Goal: Information Seeking & Learning: Obtain resource

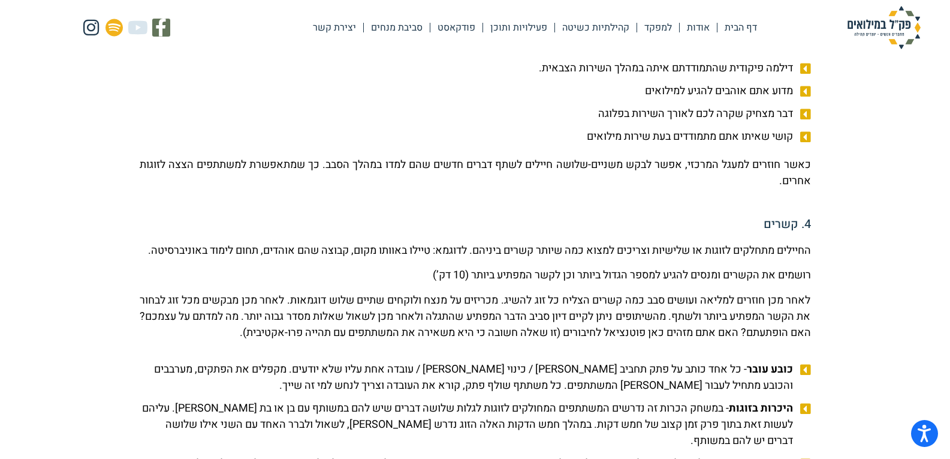
scroll to position [839, 0]
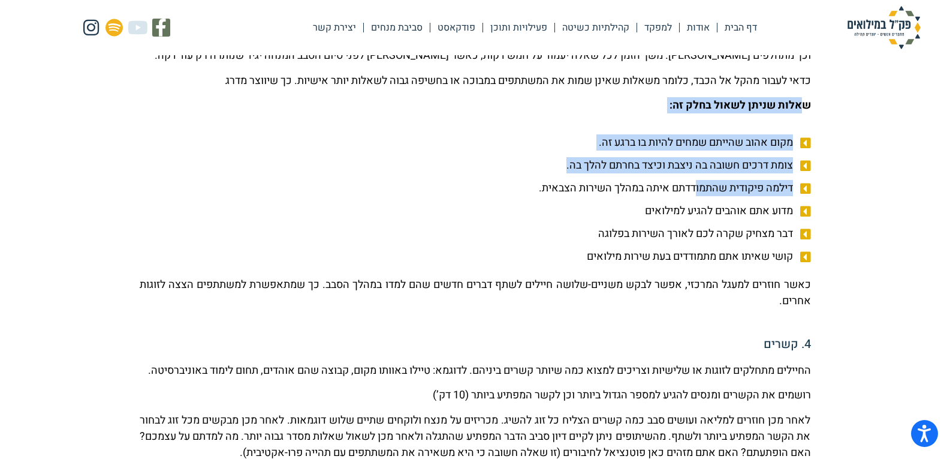
drag, startPoint x: 806, startPoint y: 125, endPoint x: 694, endPoint y: 186, distance: 126.9
click at [742, 153] on li "מקום אהוב שהייתם שמחים להיות בו ברגע זה." at bounding box center [475, 144] width 671 height 20
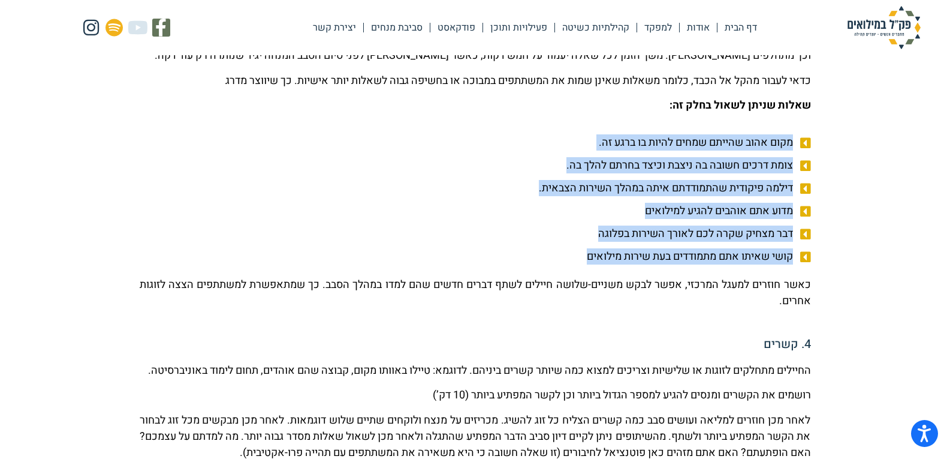
drag, startPoint x: 556, startPoint y: 253, endPoint x: 808, endPoint y: 147, distance: 272.5
click at [808, 147] on ul "מקום אהוב שהייתם שמחים להיות בו ברגע זה. צומת דרכים חשובה בה ניצבת וכיצד בחרתם …" at bounding box center [475, 199] width 671 height 130
copy ul "מקום אהוב שהייתם שמחים להיות בו ברגע זה. צומת דרכים חשובה בה ניצבת וכיצד בחרתם …"
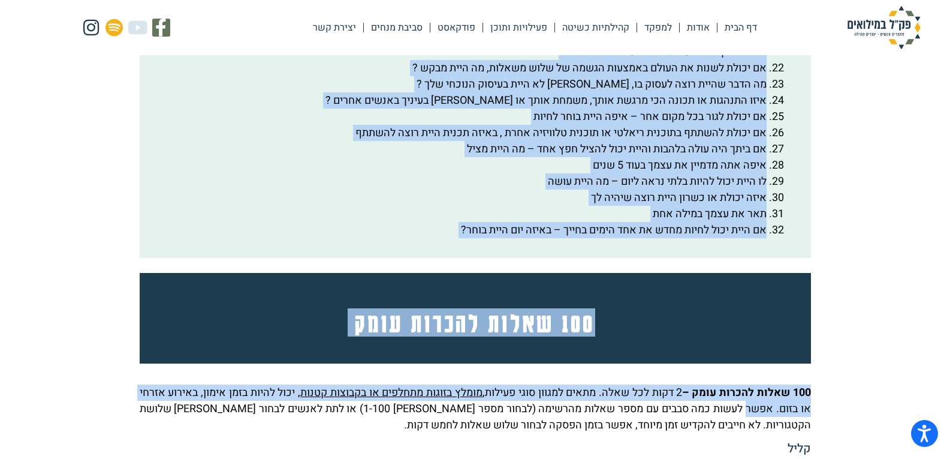
scroll to position [2599, 0]
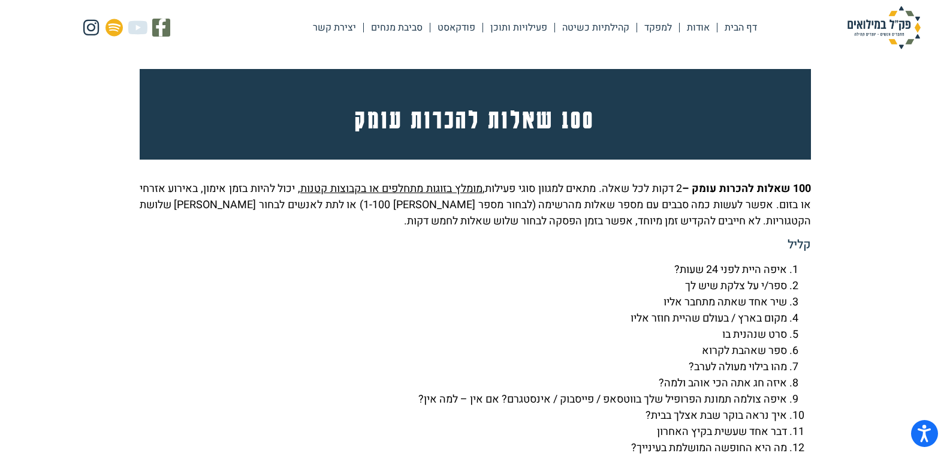
drag, startPoint x: 788, startPoint y: 92, endPoint x: 433, endPoint y: 63, distance: 355.5
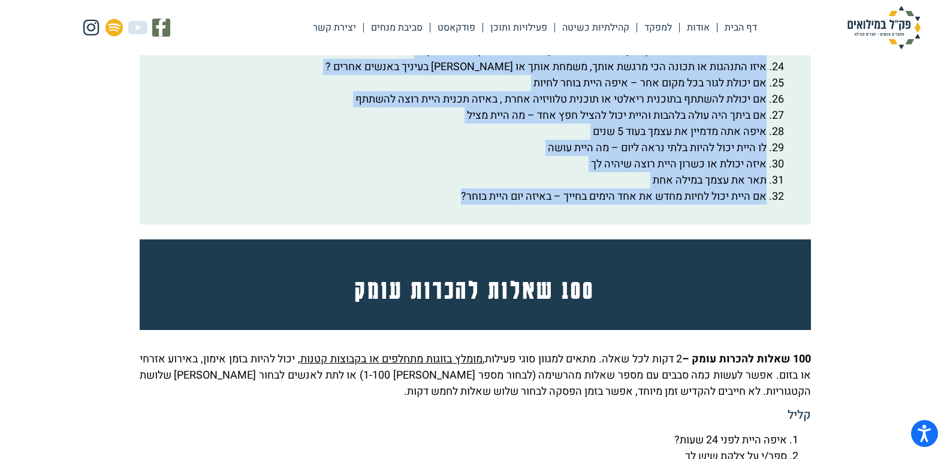
scroll to position [2359, 0]
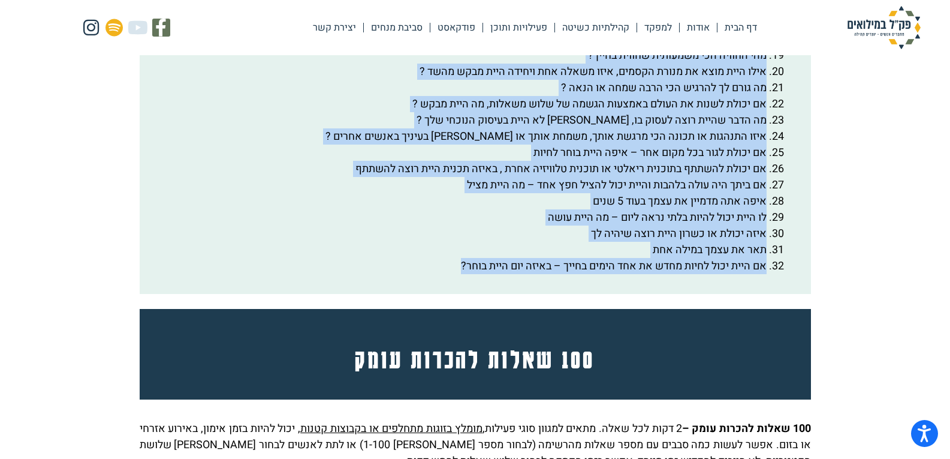
copy div "lor ipsum dol sitamet con adipi elits doeiu: temp inci utlab etdo ma aliq eni a…"
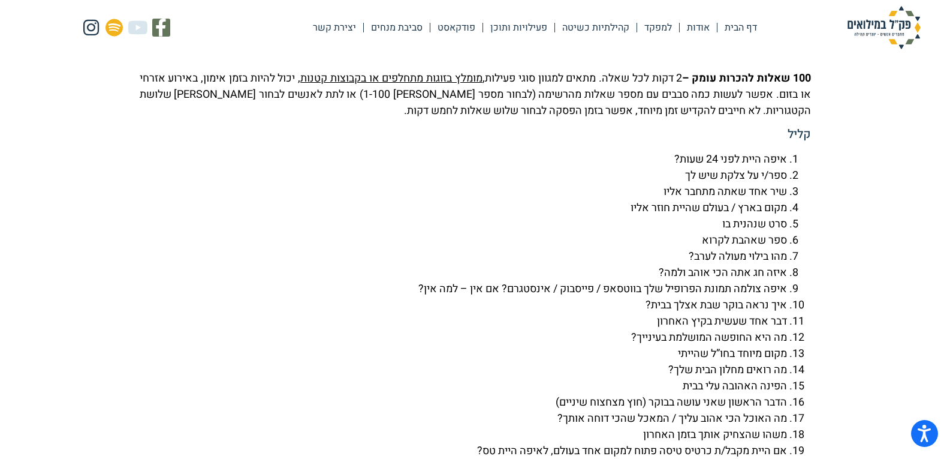
scroll to position [2779, 0]
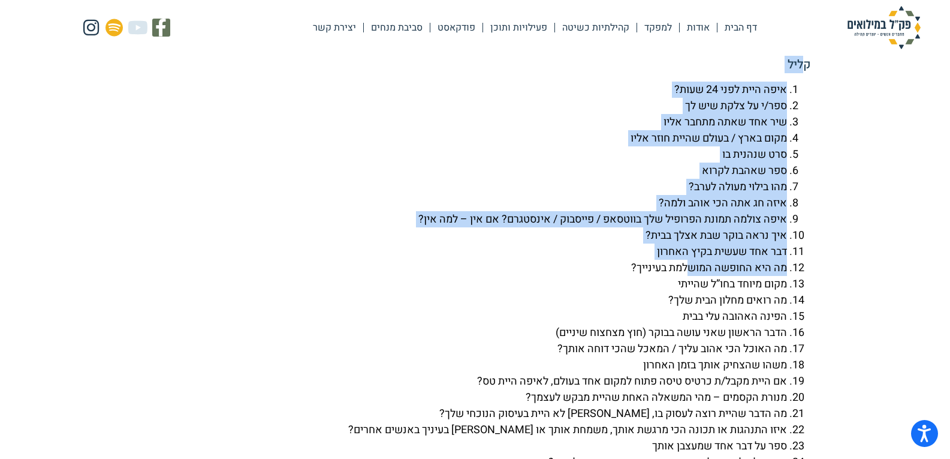
drag, startPoint x: 807, startPoint y: 96, endPoint x: 691, endPoint y: 306, distance: 240.4
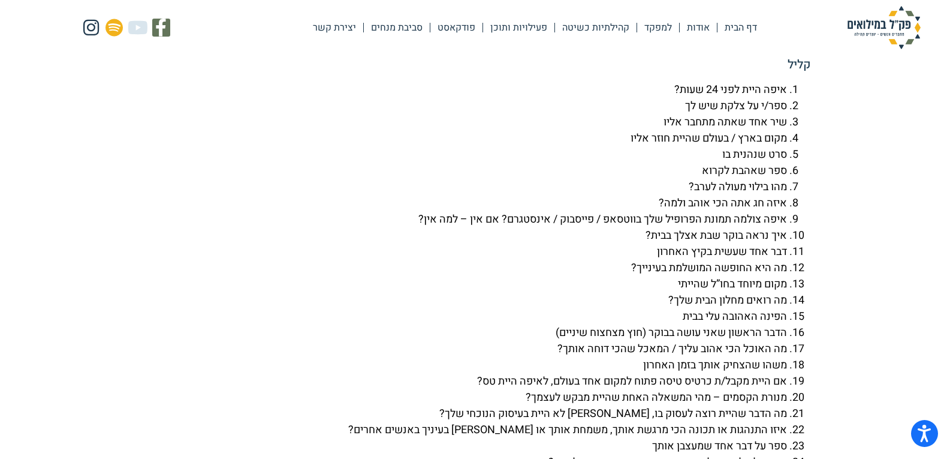
click at [811, 72] on h5 "קליל" at bounding box center [475, 65] width 671 height 14
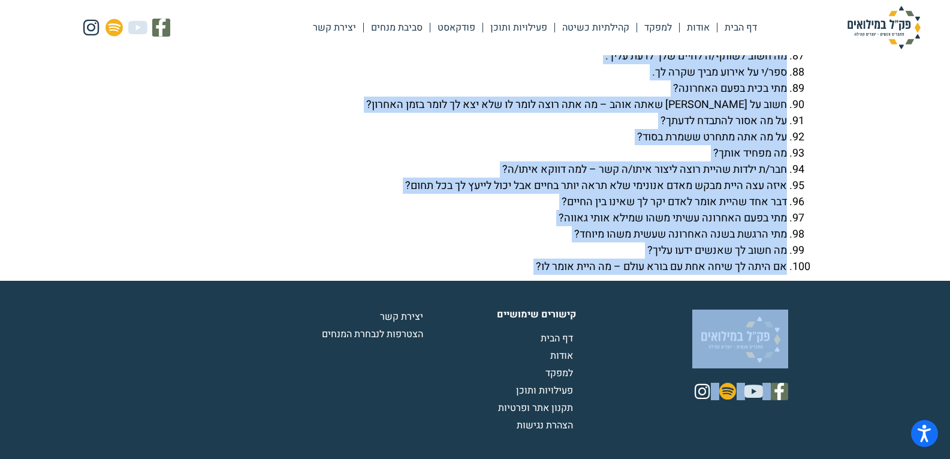
scroll to position [4361, 0]
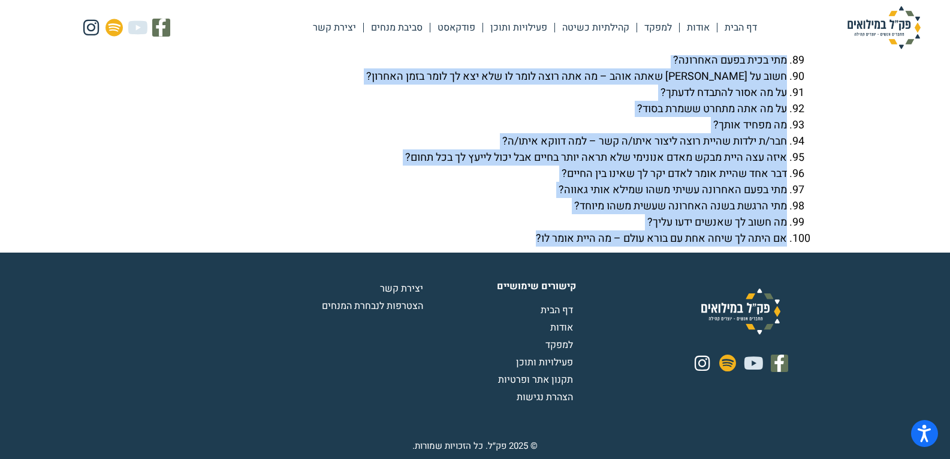
drag, startPoint x: 809, startPoint y: 95, endPoint x: 487, endPoint y: 242, distance: 353.6
copy div "lore ipsu dolo sita 89 cons? adi/e se doei tem in utl etd magn aliqu enim admi …"
